Goal: Task Accomplishment & Management: Manage account settings

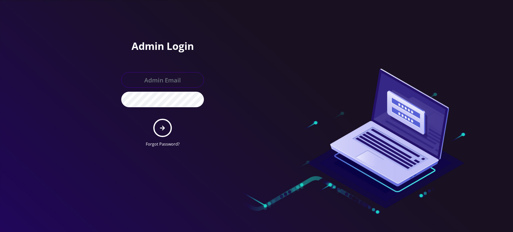
type input "rochelle@teltik.com"
click at [161, 128] on icon "submit" at bounding box center [162, 127] width 5 height 5
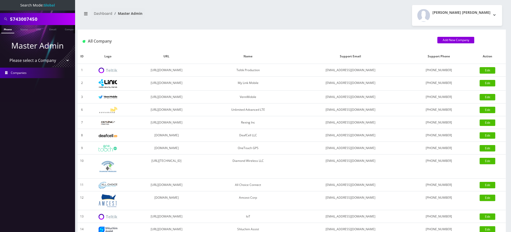
drag, startPoint x: 34, startPoint y: 20, endPoint x: 0, endPoint y: 5, distance: 37.4
click at [0, 5] on nav "Search Mode: Global 5743007450 Phone Name SIM Email Company Customer Master Adm…" at bounding box center [37, 116] width 75 height 232
paste input "7186668982"
type input "7186668982"
click at [9, 29] on link "Phone" at bounding box center [7, 29] width 13 height 8
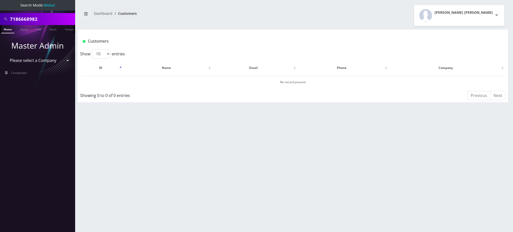
click at [4, 30] on li at bounding box center [2, 30] width 5 height 13
click at [24, 19] on input "7186668982" at bounding box center [42, 19] width 64 height 10
type input "9298137485"
click at [6, 30] on link "Phone" at bounding box center [7, 29] width 13 height 8
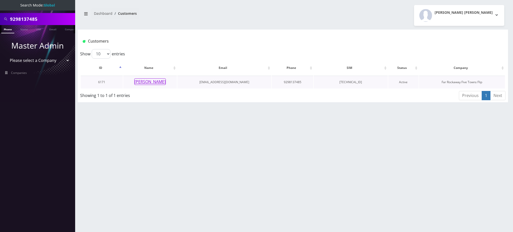
click at [153, 81] on button "[PERSON_NAME]" at bounding box center [150, 81] width 32 height 7
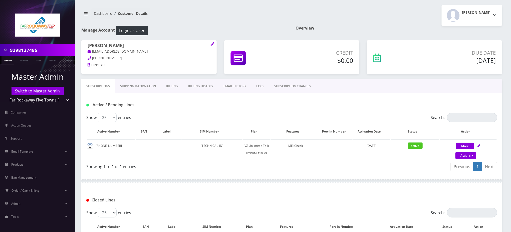
click at [26, 50] on input "9298137485" at bounding box center [42, 50] width 64 height 10
click at [466, 155] on link "Actions" at bounding box center [466, 155] width 21 height 7
select select "469"
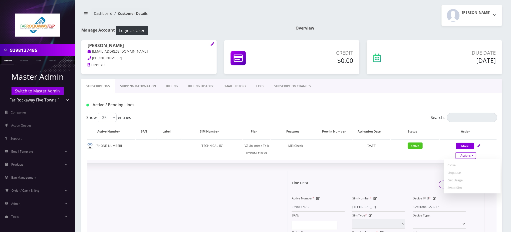
scroll to position [100, 0]
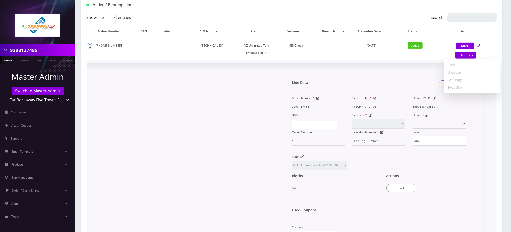
click at [406, 75] on form "Line Data Save Changes Active Number * 9298137485 Sim Number * [TECHNICAL_ID] D…" at bounding box center [386, 147] width 189 height 153
click at [228, 102] on div at bounding box center [189, 156] width 197 height 170
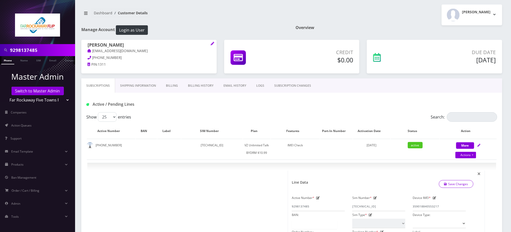
scroll to position [0, 0]
click at [298, 86] on link "SUBSCRIPTION CHANGES" at bounding box center [292, 86] width 47 height 15
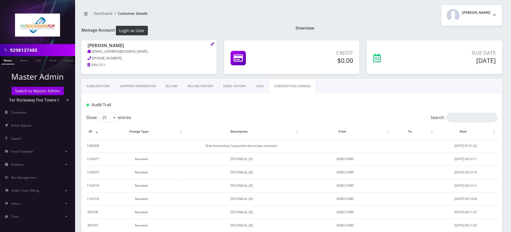
click at [105, 86] on link "Subscriptions" at bounding box center [98, 86] width 34 height 15
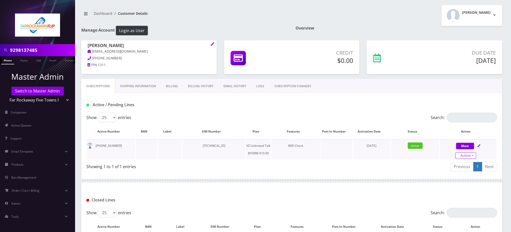
click at [468, 154] on link "Actions" at bounding box center [466, 155] width 21 height 7
select select "469"
